Goal: Information Seeking & Learning: Learn about a topic

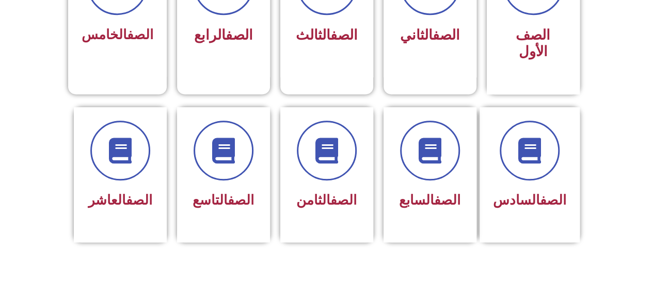
scroll to position [348, 0]
click at [137, 158] on div at bounding box center [120, 151] width 65 height 60
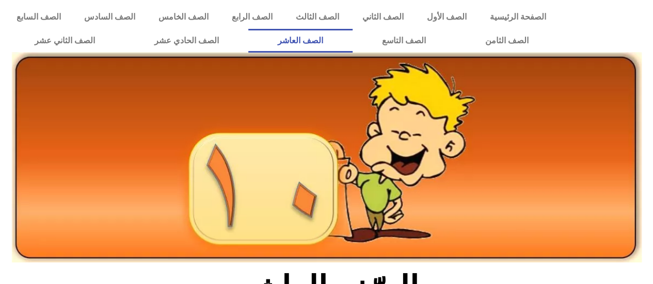
click at [352, 42] on link "الصف العاشر" at bounding box center [300, 41] width 104 height 24
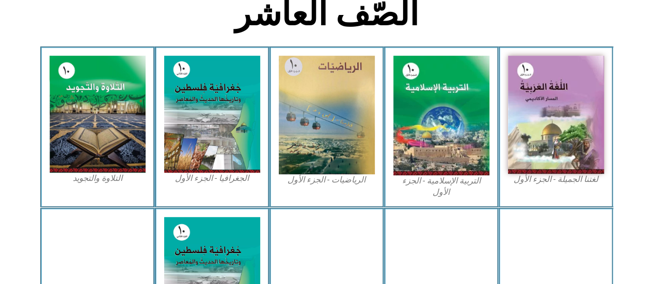
scroll to position [278, 0]
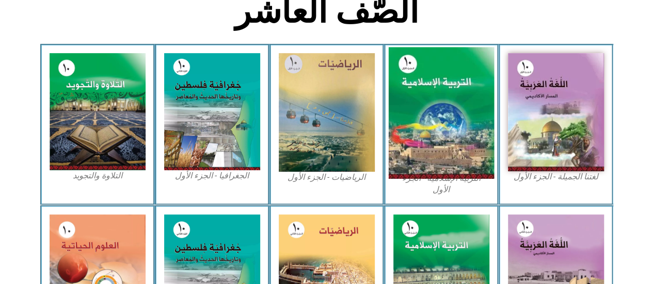
click at [444, 127] on img at bounding box center [441, 113] width 106 height 132
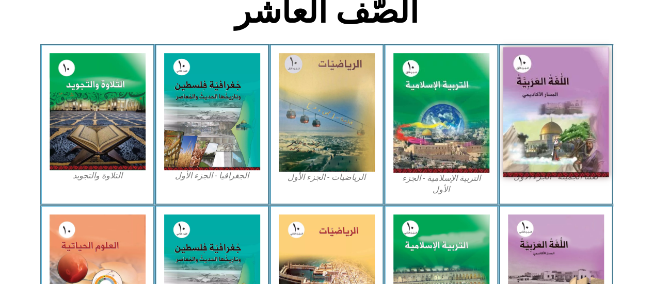
click at [522, 127] on img at bounding box center [556, 112] width 106 height 130
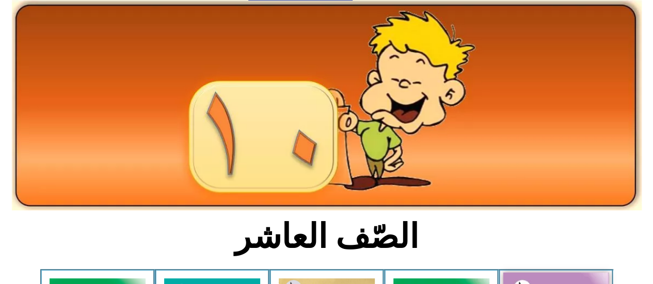
scroll to position [0, 0]
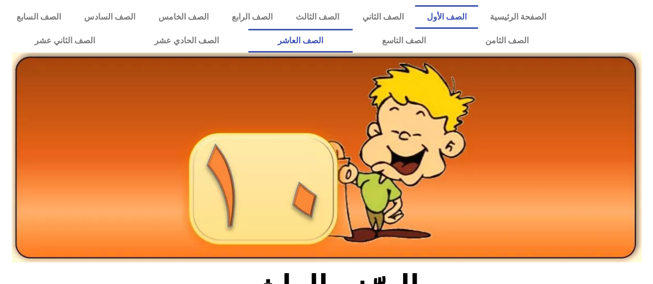
click at [455, 9] on link "الصف الأول" at bounding box center [446, 17] width 63 height 24
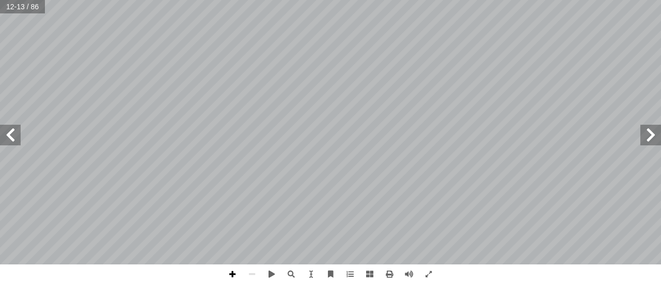
click at [234, 274] on span at bounding box center [232, 275] width 20 height 20
click at [228, 274] on span at bounding box center [232, 275] width 20 height 20
click at [410, 274] on span at bounding box center [409, 275] width 20 height 20
click at [403, 271] on span at bounding box center [409, 275] width 20 height 20
click at [429, 276] on span at bounding box center [429, 275] width 20 height 20
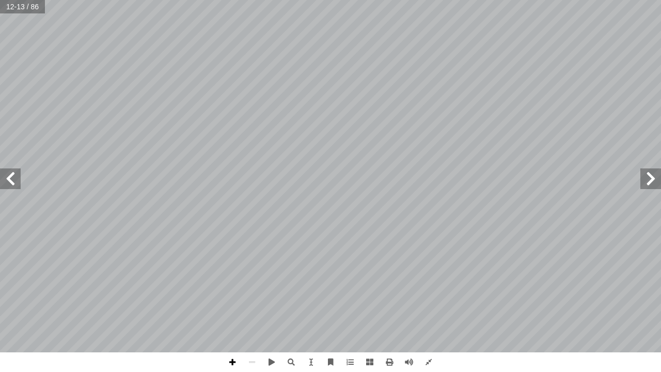
click at [234, 284] on span at bounding box center [232, 362] width 20 height 20
click at [228, 284] on span at bounding box center [232, 362] width 20 height 20
click at [254, 284] on span at bounding box center [252, 362] width 20 height 20
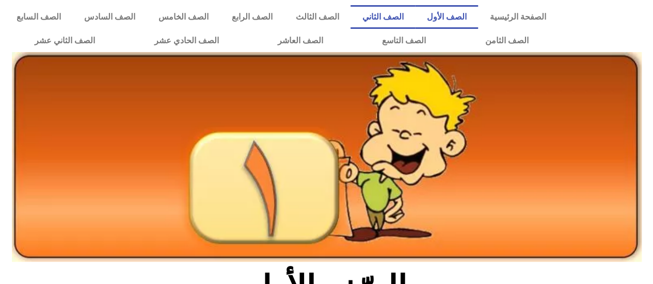
click at [415, 14] on link "الصف الثاني" at bounding box center [382, 17] width 65 height 24
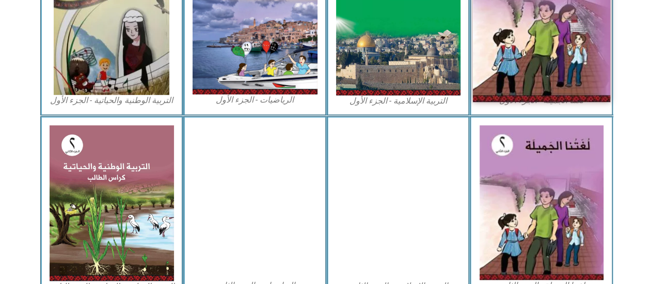
scroll to position [391, 0]
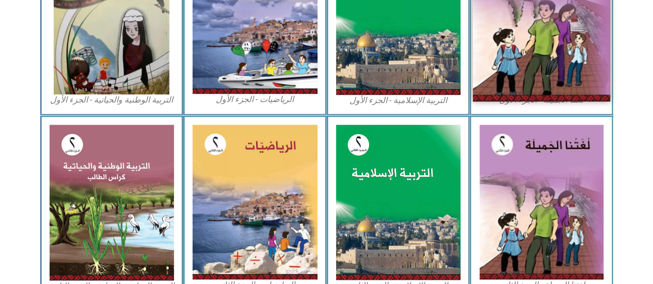
click at [557, 57] on img at bounding box center [541, 17] width 137 height 170
click at [528, 65] on img at bounding box center [541, 17] width 137 height 170
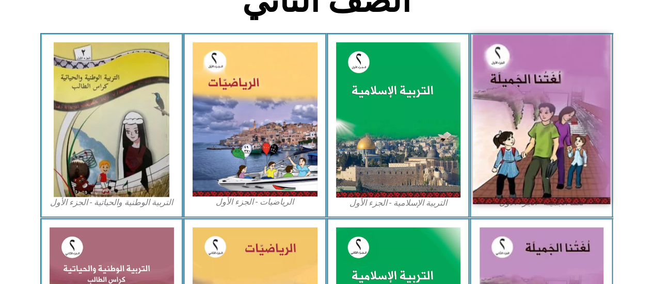
scroll to position [286, 0]
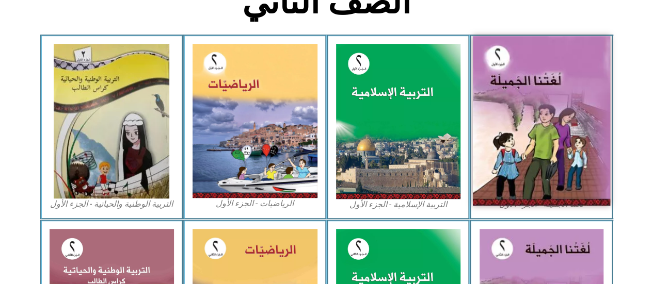
click at [528, 65] on img at bounding box center [541, 121] width 137 height 170
click at [512, 88] on img at bounding box center [541, 121] width 137 height 170
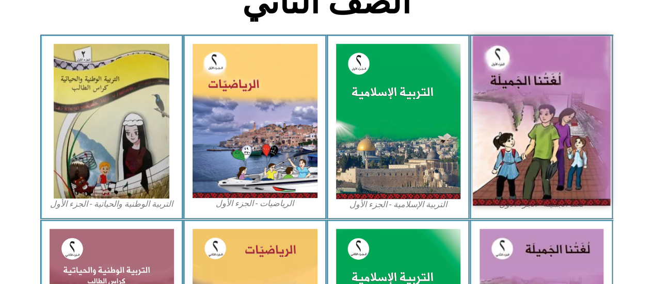
click at [512, 88] on img at bounding box center [541, 121] width 137 height 170
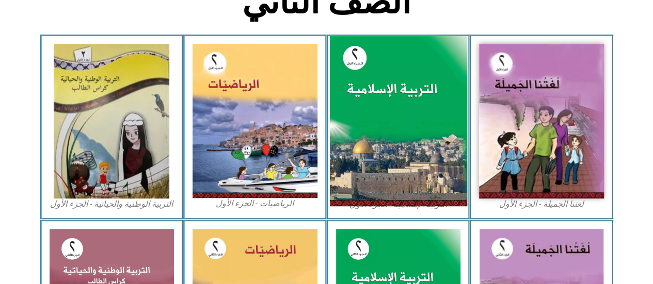
click at [445, 115] on img at bounding box center [397, 121] width 137 height 171
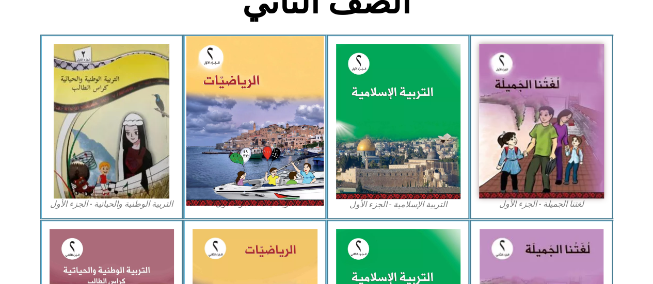
click at [279, 109] on img at bounding box center [254, 121] width 137 height 170
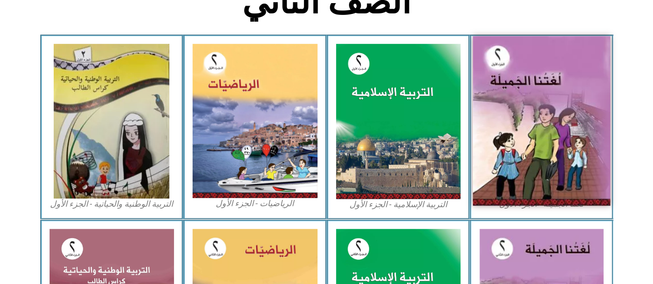
click at [505, 69] on img at bounding box center [541, 121] width 137 height 170
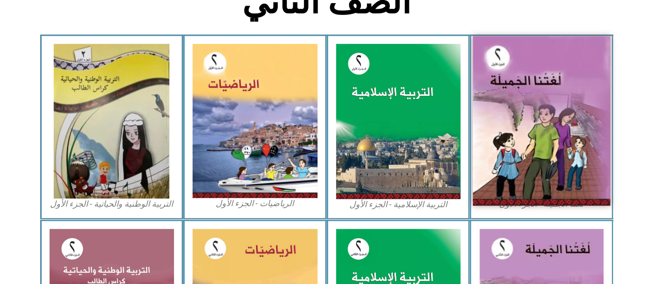
click at [505, 69] on img at bounding box center [541, 121] width 137 height 170
drag, startPoint x: 505, startPoint y: 69, endPoint x: 544, endPoint y: 157, distance: 97.3
click at [544, 157] on img at bounding box center [541, 121] width 137 height 170
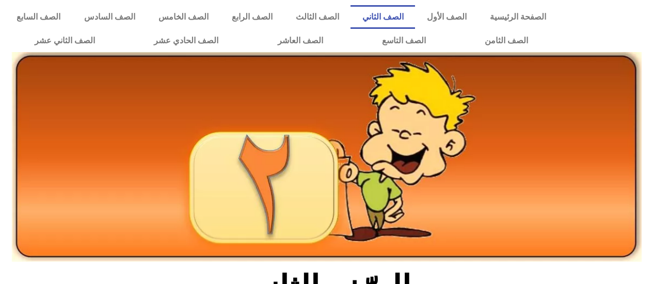
scroll to position [286, 0]
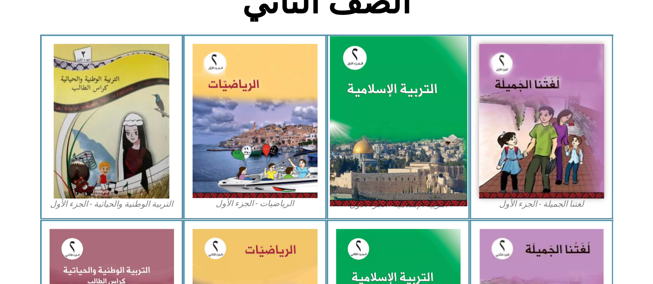
click at [460, 140] on img at bounding box center [397, 121] width 137 height 171
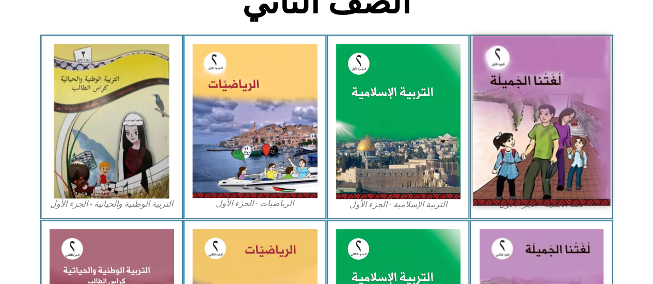
click at [515, 132] on img at bounding box center [541, 121] width 137 height 170
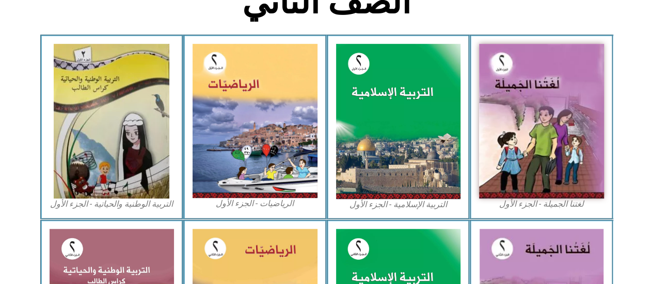
click at [506, 207] on figcaption "لغتنا الجميلة - الجزء الأول​" at bounding box center [541, 204] width 125 height 11
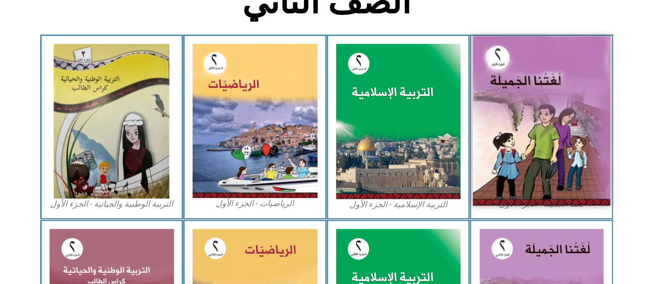
click at [506, 180] on img at bounding box center [541, 121] width 137 height 170
click at [508, 182] on img at bounding box center [541, 121] width 137 height 170
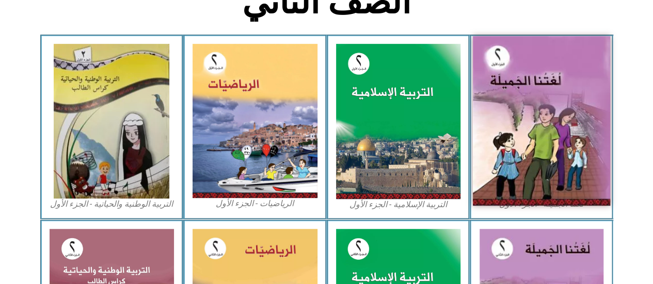
click at [508, 182] on img at bounding box center [541, 121] width 137 height 170
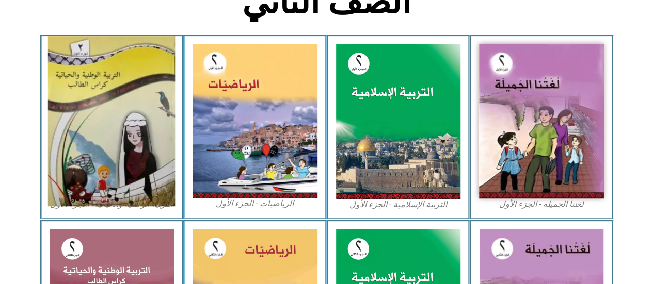
click at [140, 126] on img at bounding box center [111, 121] width 127 height 170
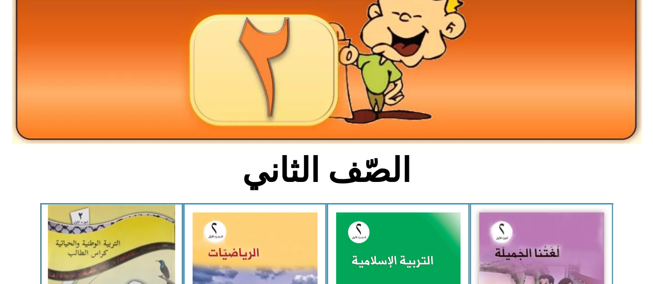
scroll to position [131, 0]
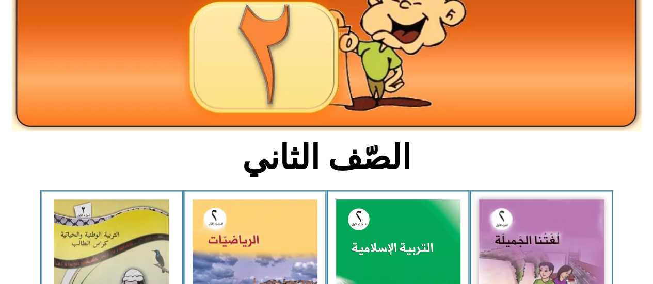
click at [75, 189] on section "الصّف الثاني" at bounding box center [326, 164] width 653 height 54
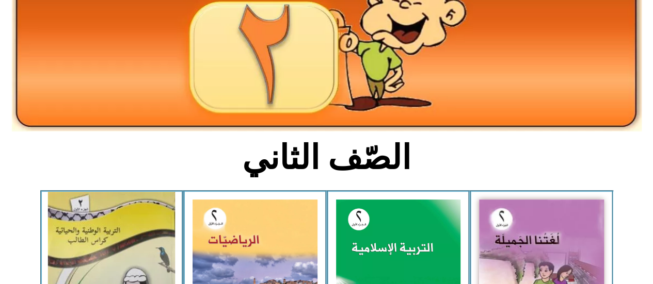
click at [71, 201] on img at bounding box center [111, 277] width 127 height 170
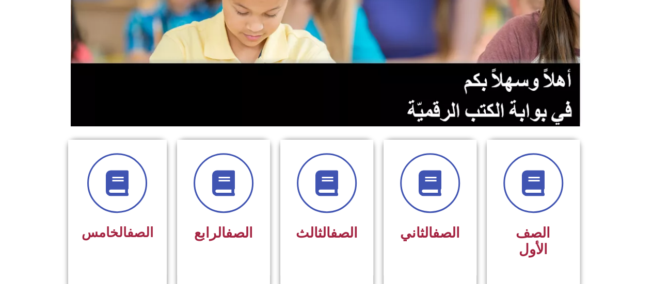
scroll to position [165, 0]
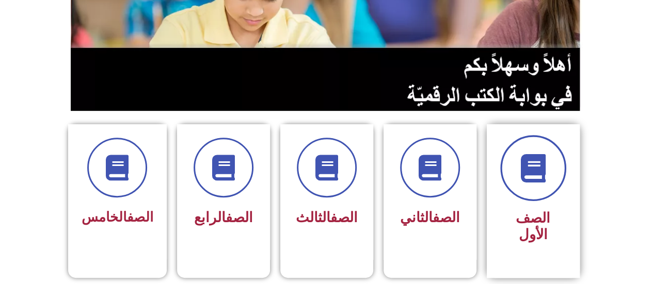
click at [543, 151] on span at bounding box center [533, 168] width 66 height 66
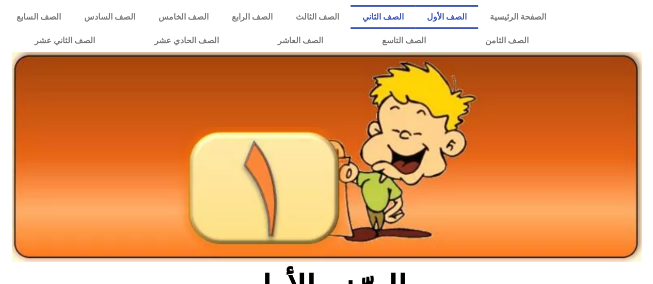
click at [393, 21] on link "الصف الثاني" at bounding box center [382, 17] width 65 height 24
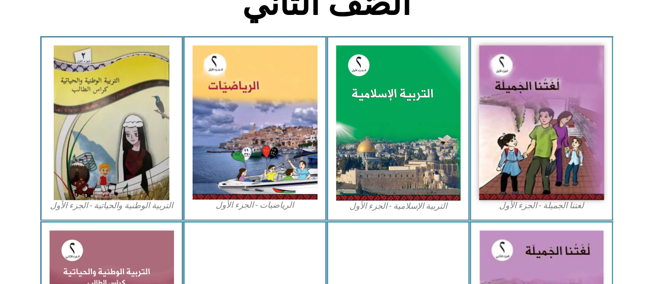
scroll to position [288, 0]
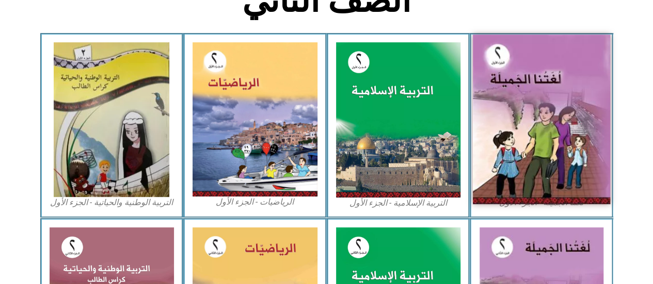
click at [509, 109] on img at bounding box center [541, 120] width 137 height 170
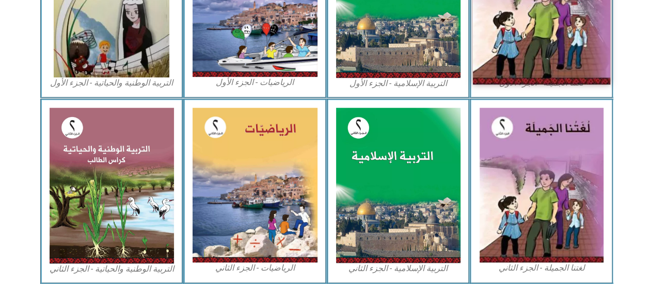
click at [509, 109] on img at bounding box center [541, 185] width 124 height 155
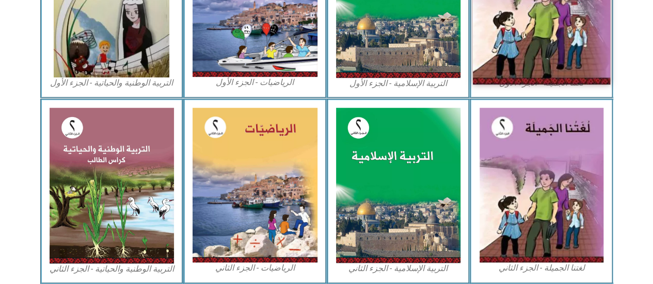
click at [509, 109] on img at bounding box center [541, 185] width 124 height 155
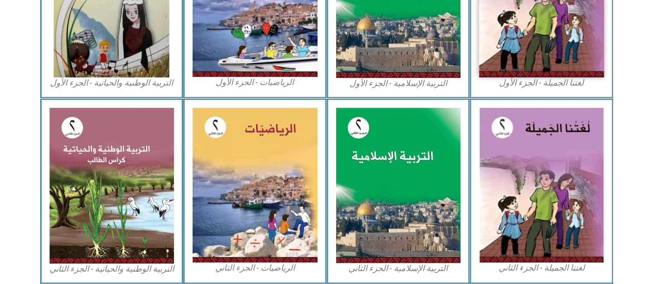
drag, startPoint x: 509, startPoint y: 109, endPoint x: 408, endPoint y: -48, distance: 186.7
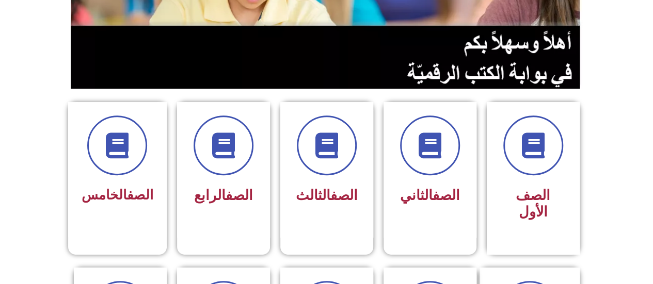
scroll to position [232, 0]
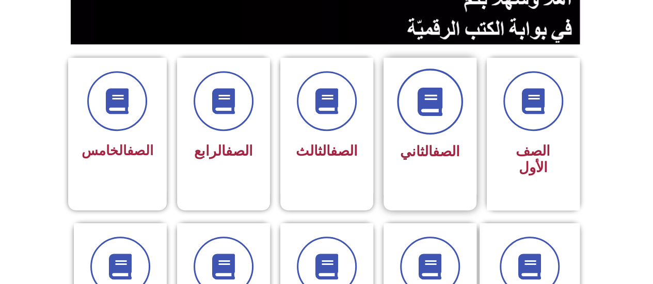
click at [427, 105] on icon at bounding box center [429, 102] width 28 height 28
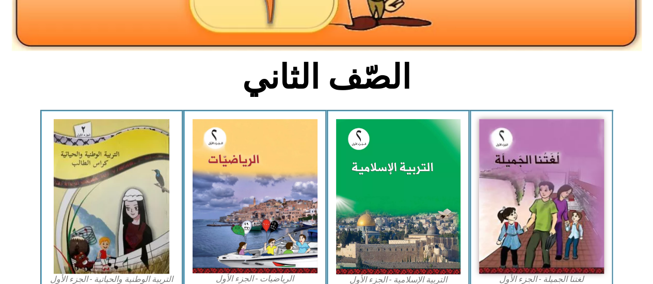
scroll to position [212, 0]
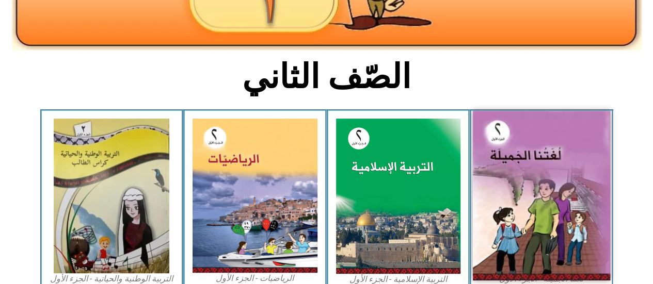
click at [481, 123] on img at bounding box center [541, 196] width 137 height 170
click at [511, 160] on img at bounding box center [541, 196] width 137 height 170
click at [496, 122] on img at bounding box center [541, 196] width 137 height 170
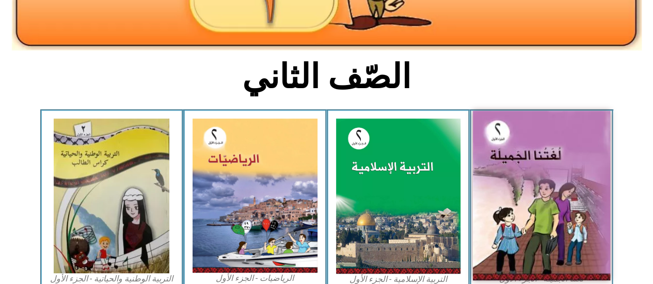
click at [496, 122] on img at bounding box center [541, 196] width 137 height 170
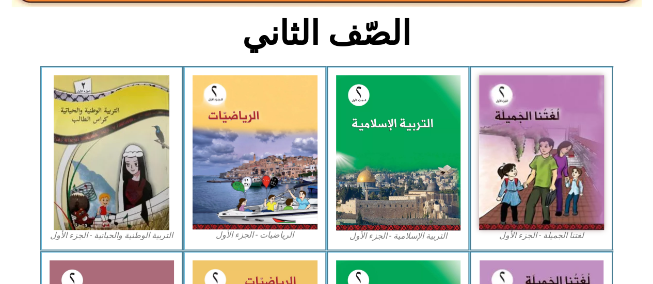
scroll to position [257, 0]
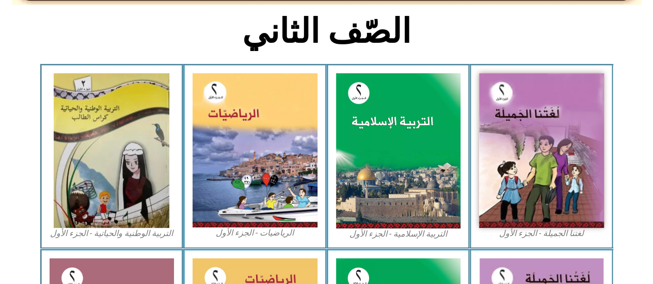
click at [602, 239] on div "لغتنا الجميلة - الجزء الأول​" at bounding box center [541, 156] width 143 height 185
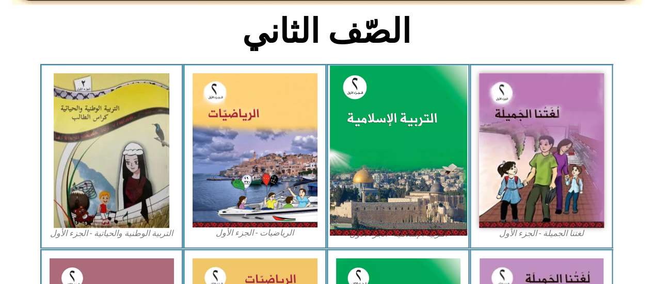
click at [420, 217] on img at bounding box center [397, 151] width 137 height 171
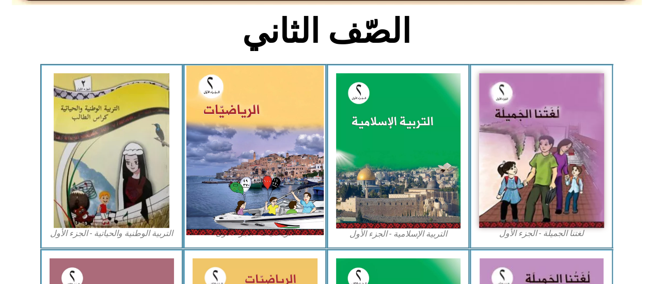
click at [289, 190] on img at bounding box center [254, 151] width 137 height 170
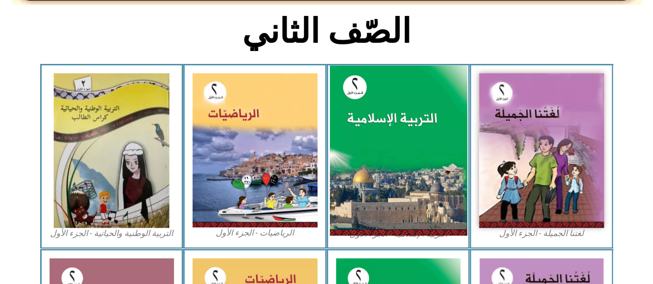
click at [364, 100] on img at bounding box center [397, 151] width 137 height 171
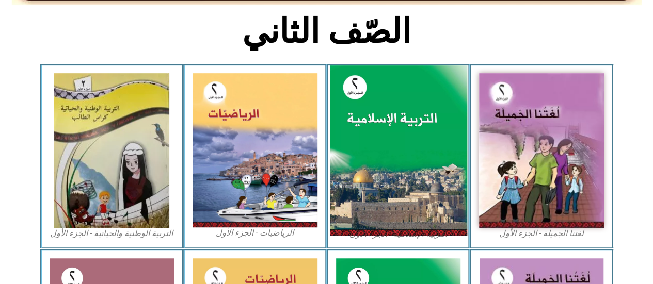
click at [364, 100] on img at bounding box center [397, 151] width 137 height 171
click at [365, 100] on img at bounding box center [397, 151] width 137 height 171
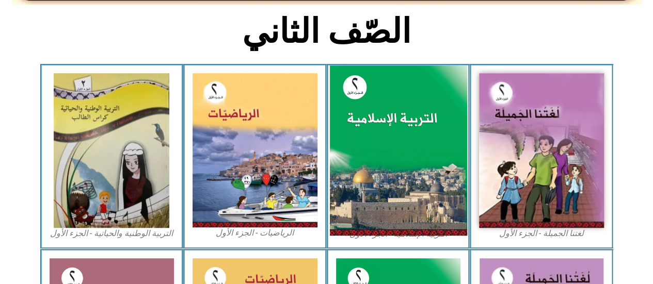
click at [365, 100] on img at bounding box center [397, 151] width 137 height 171
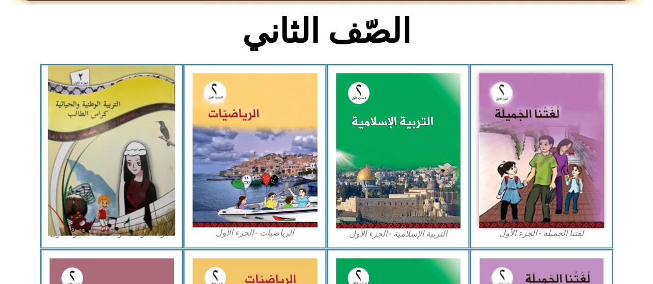
click at [94, 174] on img at bounding box center [111, 151] width 127 height 170
